Goal: Task Accomplishment & Management: Complete application form

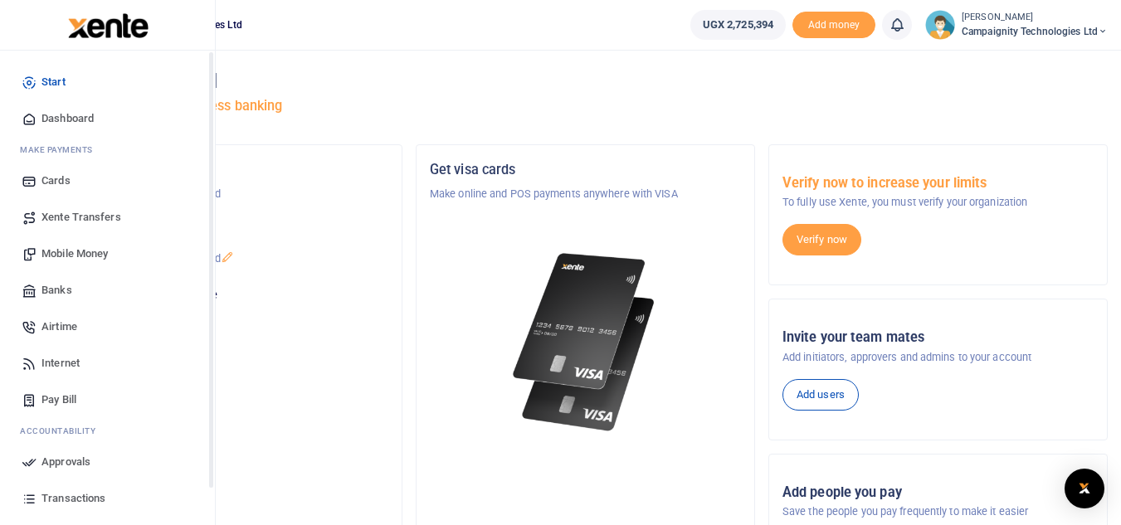
click at [74, 249] on span "Mobile Money" at bounding box center [74, 254] width 66 height 17
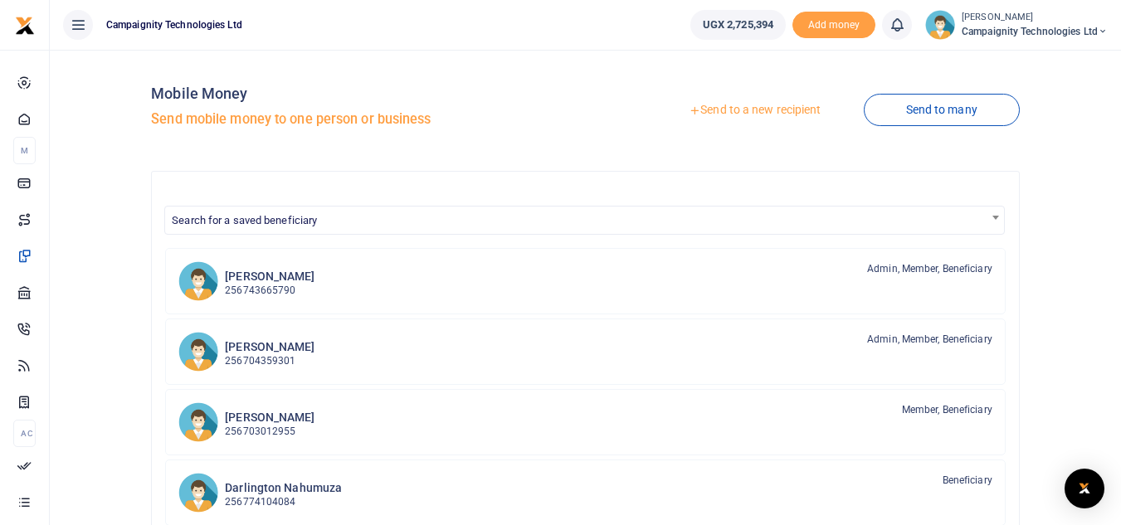
click at [796, 109] on link "Send to a new recipient" at bounding box center [754, 110] width 216 height 30
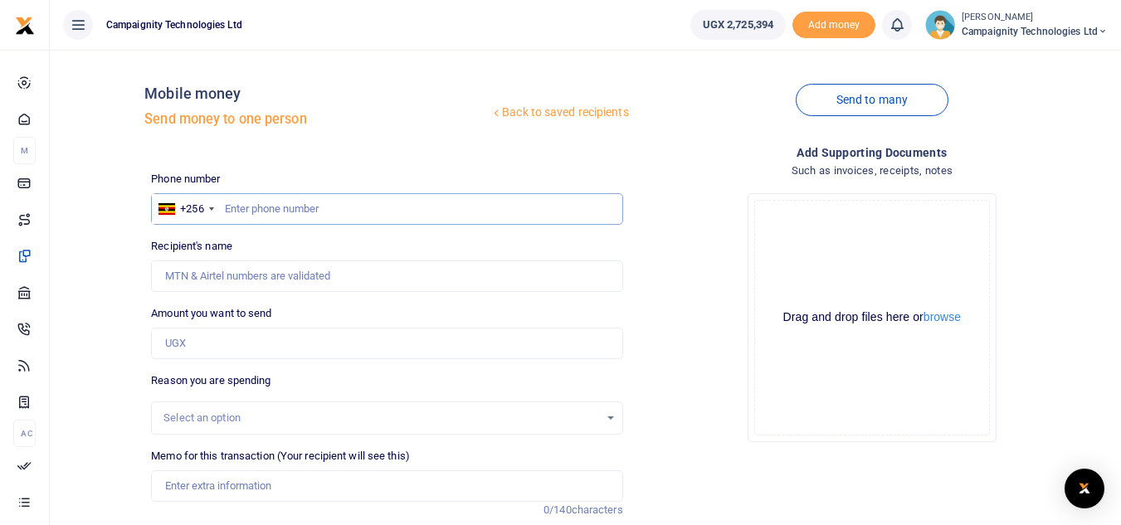
click at [366, 208] on input "text" at bounding box center [386, 209] width 471 height 32
paste input "0775260578"
type input "0775260578"
type input "Andrew Ssenyimba"
click at [228, 210] on input "0775260578" at bounding box center [386, 209] width 471 height 32
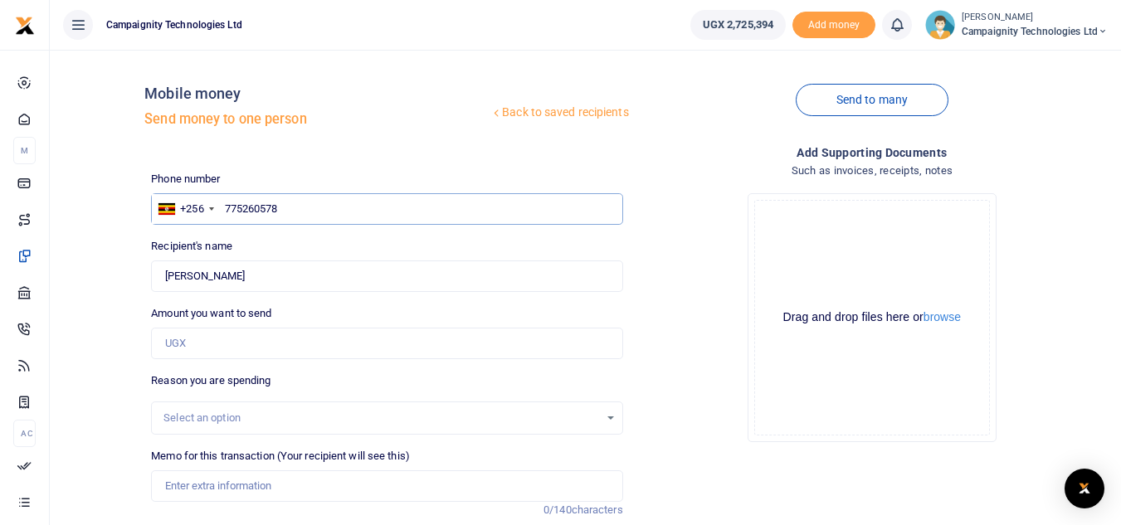
type input "775260578"
click at [258, 338] on input "Amount you want to send" at bounding box center [386, 344] width 471 height 32
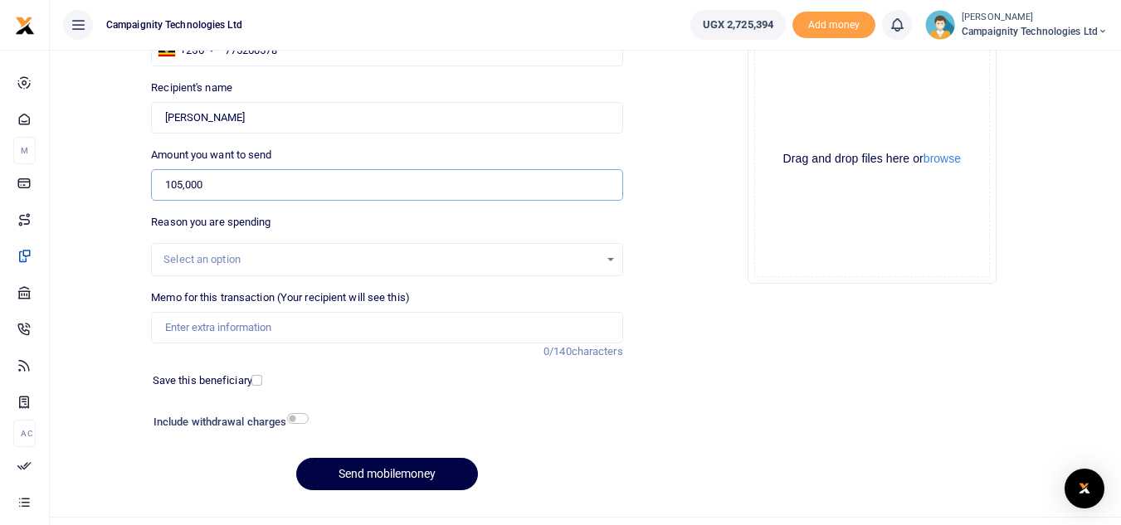
scroll to position [180, 0]
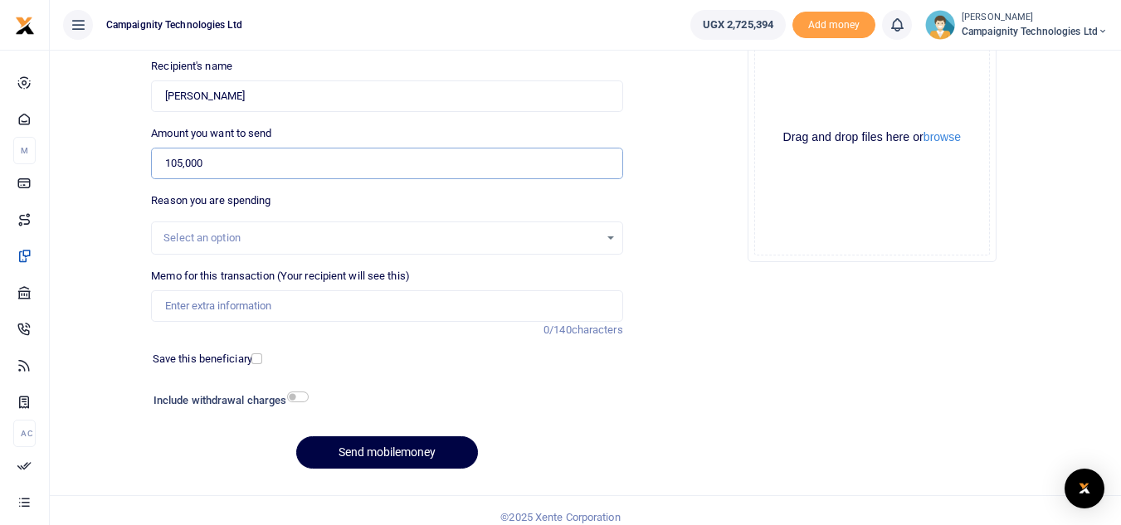
type input "105,000"
click at [290, 396] on input "checkbox" at bounding box center [298, 397] width 22 height 11
checkbox input "true"
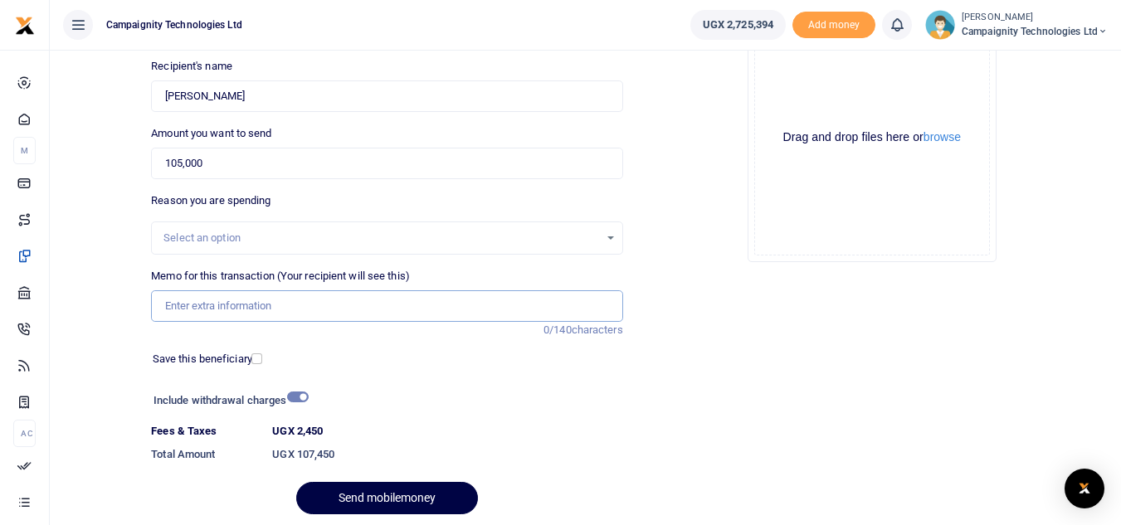
click at [308, 309] on input "Memo for this transaction (Your recipient will see this)" at bounding box center [386, 306] width 471 height 32
type input "Purchase of 3 extension cables"
click at [395, 492] on button "Send mobilemoney" at bounding box center [387, 498] width 182 height 32
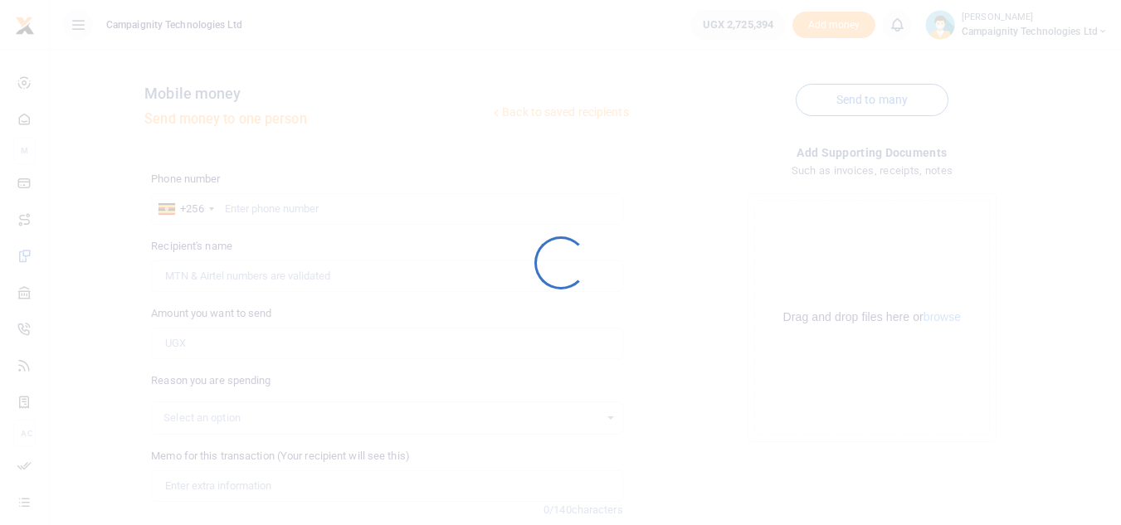
scroll to position [178, 0]
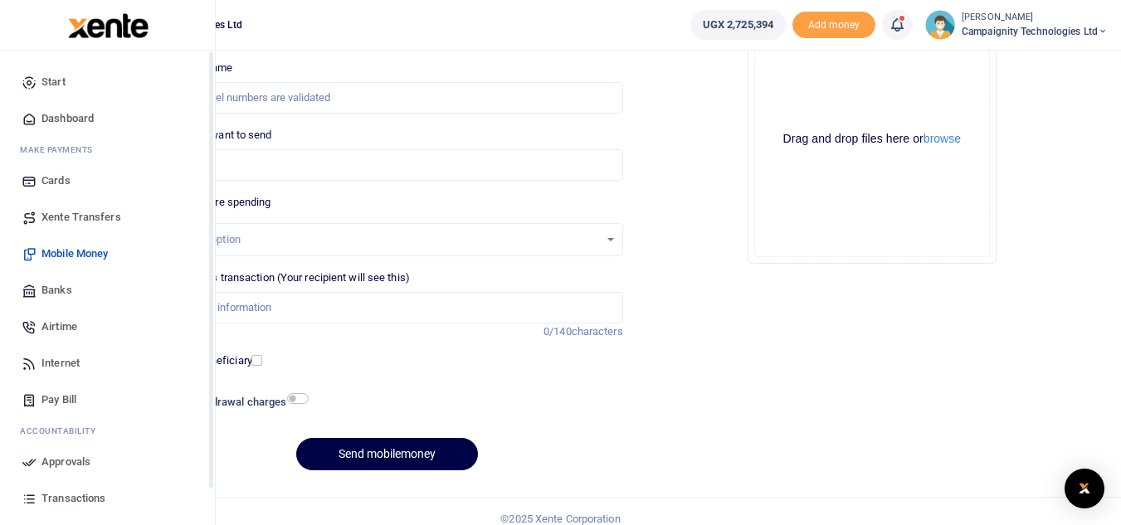
click at [49, 458] on span "Approvals" at bounding box center [65, 462] width 49 height 17
click at [72, 461] on span "Approvals" at bounding box center [65, 462] width 49 height 17
click at [36, 457] on icon at bounding box center [29, 462] width 15 height 15
click at [78, 455] on span "Approvals" at bounding box center [65, 462] width 49 height 17
click at [93, 489] on link "Transactions" at bounding box center [107, 498] width 188 height 36
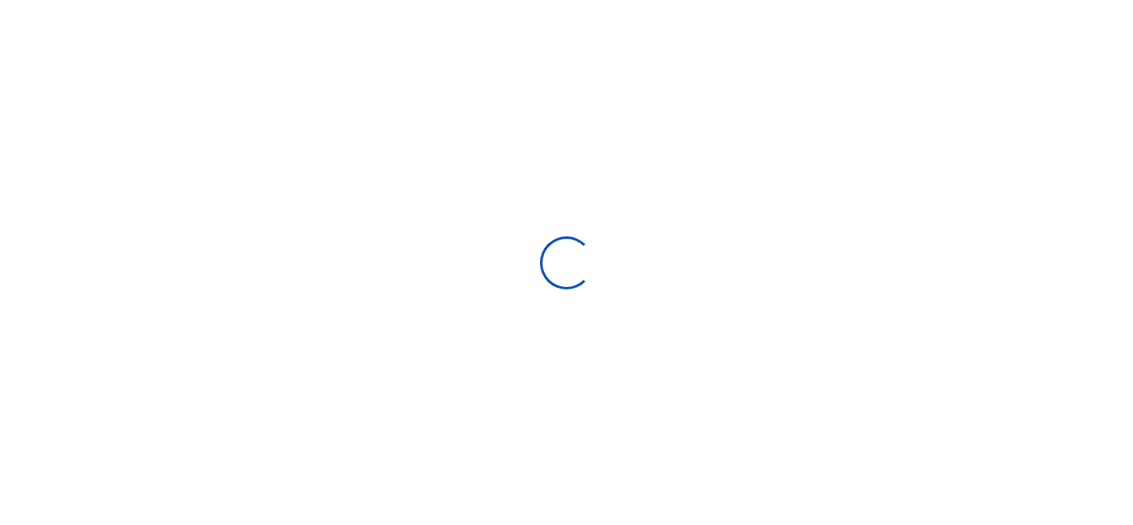
select select
type input "[DATE] - [DATE]"
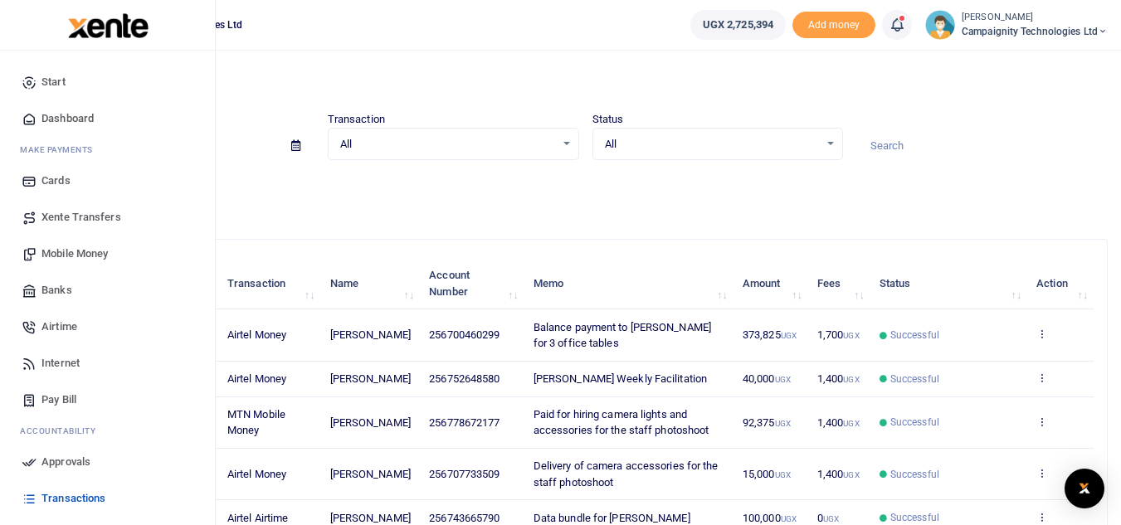
click at [52, 464] on span "Approvals" at bounding box center [65, 462] width 49 height 17
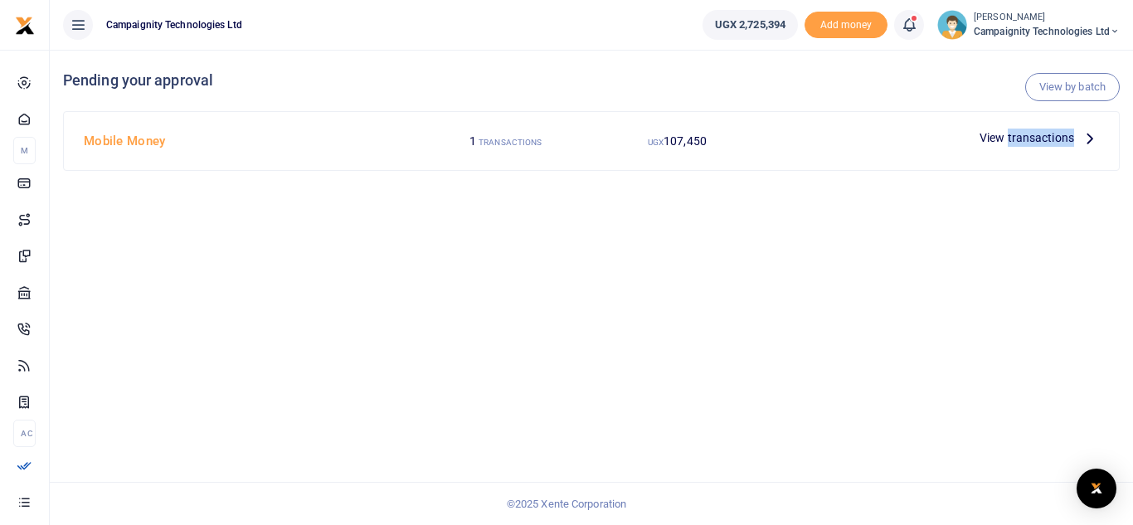
click at [1050, 138] on span "View transactions" at bounding box center [1027, 138] width 95 height 18
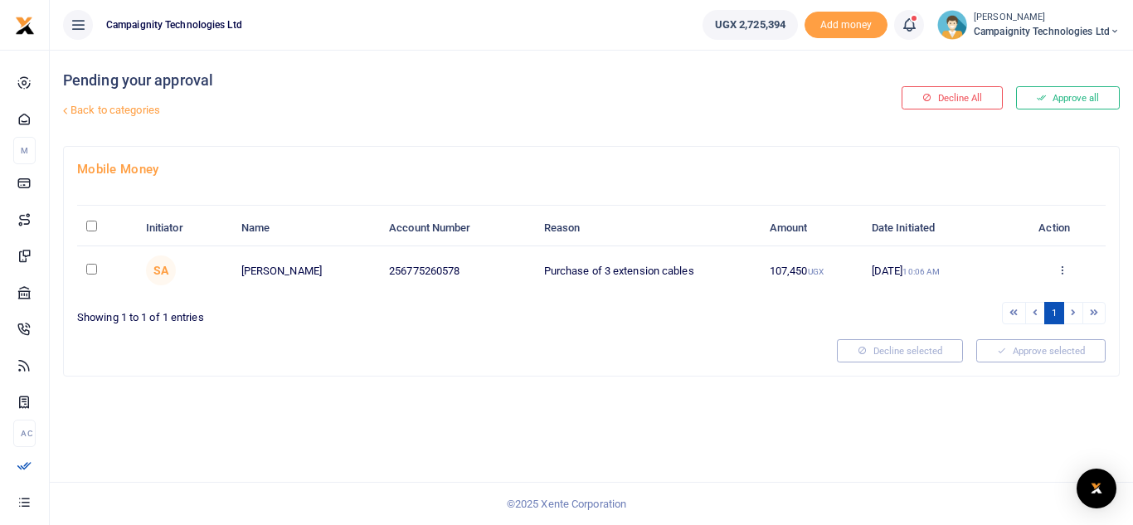
click at [1089, 103] on button "Approve all" at bounding box center [1068, 97] width 104 height 23
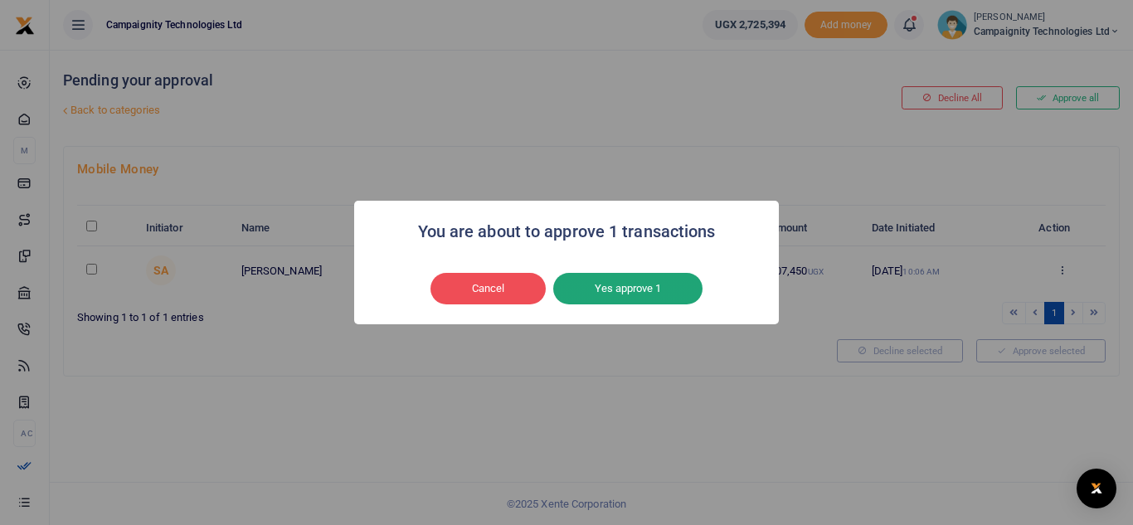
click at [659, 286] on button "Yes approve 1" at bounding box center [627, 289] width 149 height 32
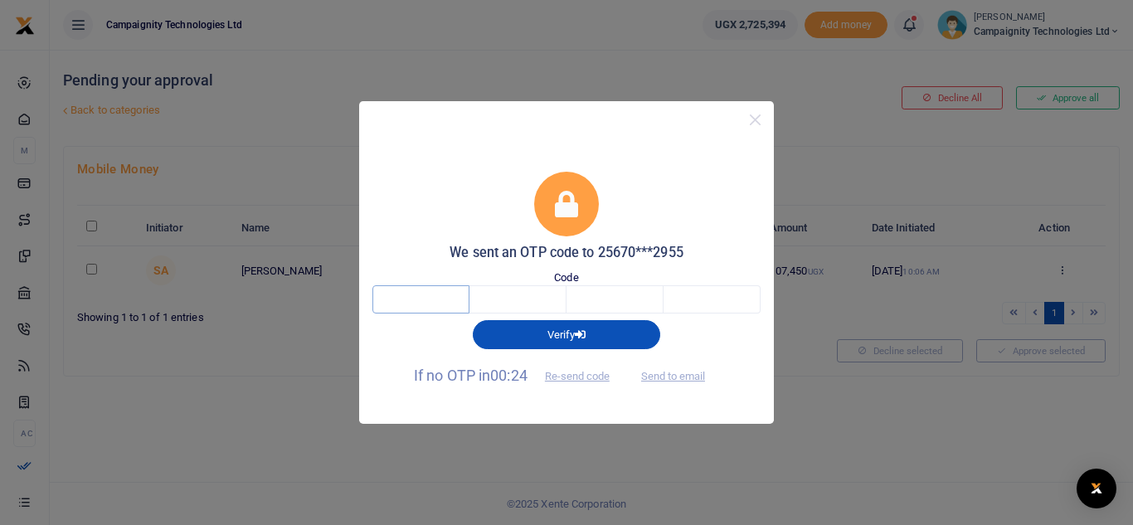
click at [434, 301] on input "text" at bounding box center [420, 299] width 97 height 28
click at [666, 382] on button "Send to email" at bounding box center [673, 376] width 92 height 28
click at [441, 294] on input "text" at bounding box center [420, 299] width 97 height 28
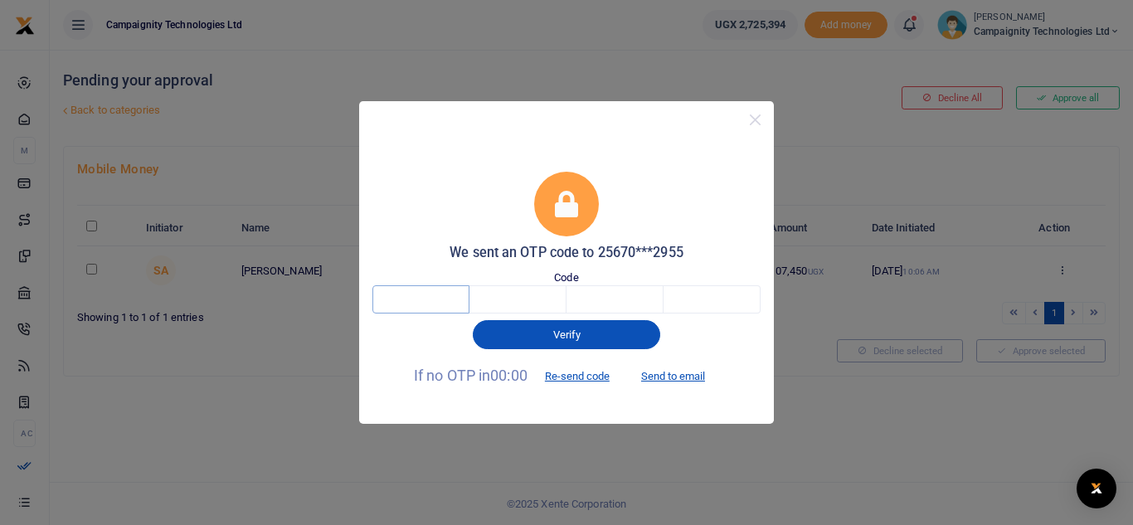
paste input "6"
type input "6"
type input "2"
type input "7"
type input "6"
